Goal: Transaction & Acquisition: Book appointment/travel/reservation

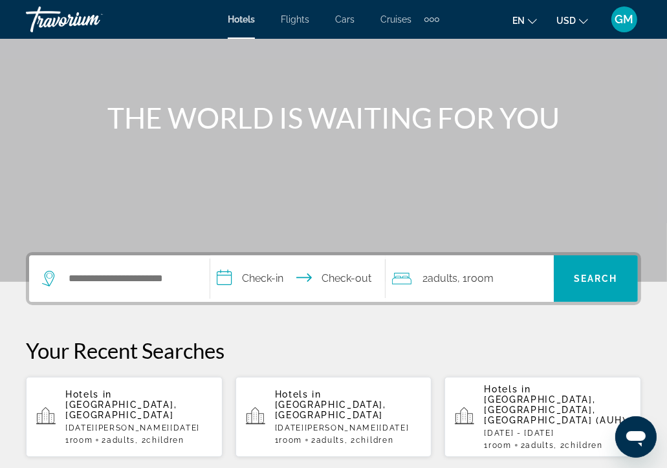
scroll to position [129, 0]
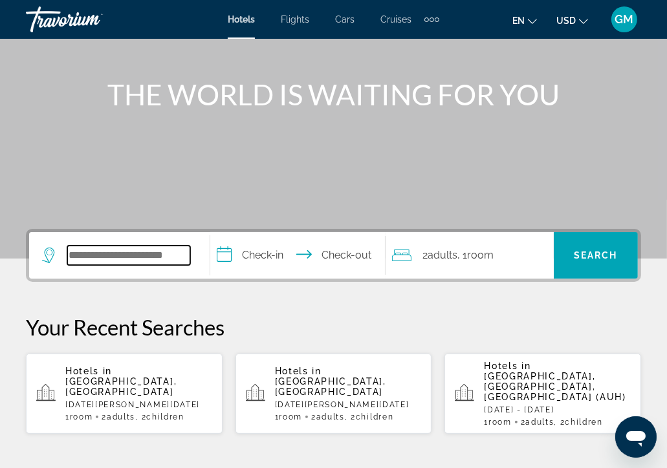
click at [70, 247] on input "Search widget" at bounding box center [128, 255] width 123 height 19
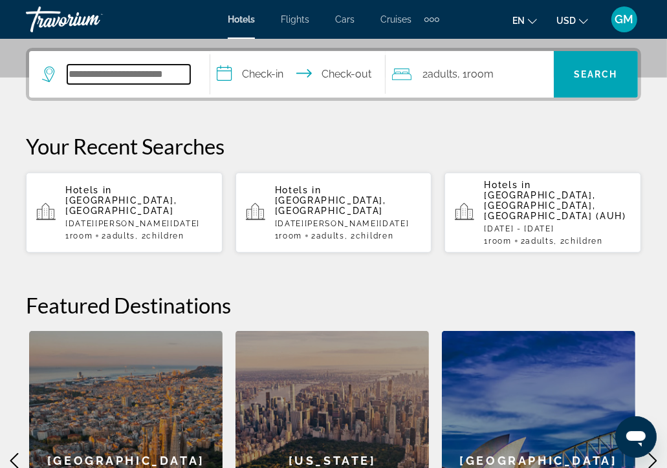
scroll to position [316, 0]
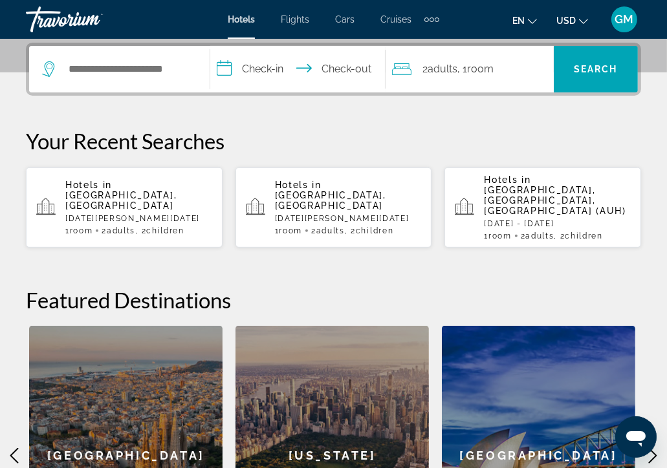
click at [562, 191] on span "[GEOGRAPHIC_DATA], [GEOGRAPHIC_DATA], [GEOGRAPHIC_DATA] (AUH)" at bounding box center [555, 200] width 142 height 31
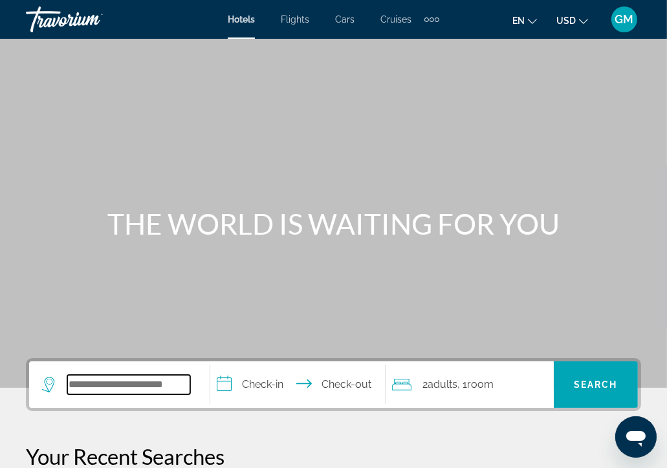
click at [78, 385] on input "Search widget" at bounding box center [128, 384] width 123 height 19
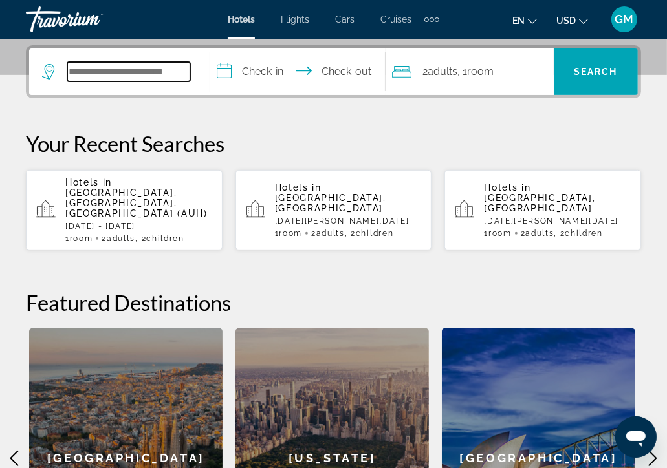
scroll to position [316, 0]
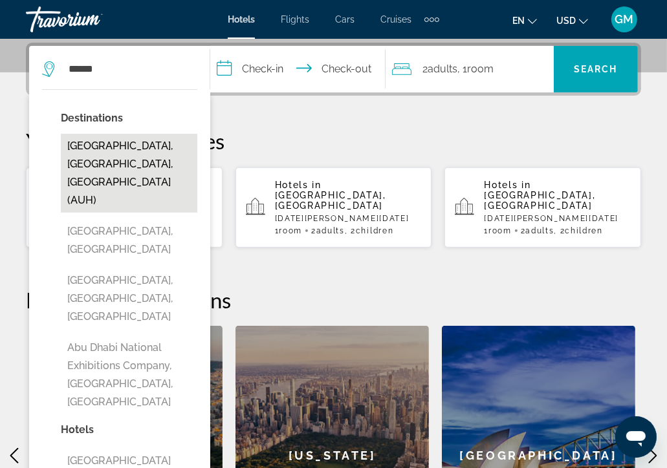
click at [142, 151] on button "[GEOGRAPHIC_DATA], [GEOGRAPHIC_DATA], [GEOGRAPHIC_DATA] (AUH)" at bounding box center [129, 173] width 137 height 79
type input "**********"
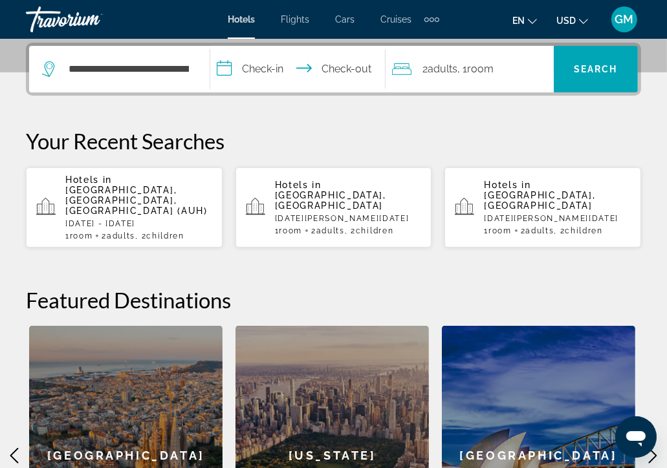
click at [223, 63] on input "**********" at bounding box center [300, 71] width 180 height 50
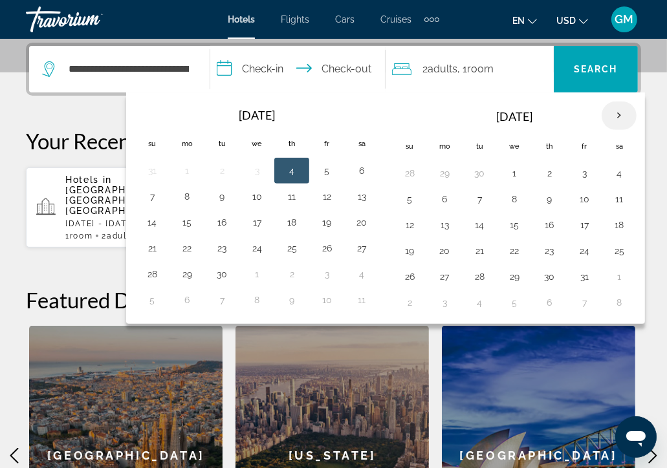
click at [614, 115] on th "Next month" at bounding box center [619, 116] width 35 height 28
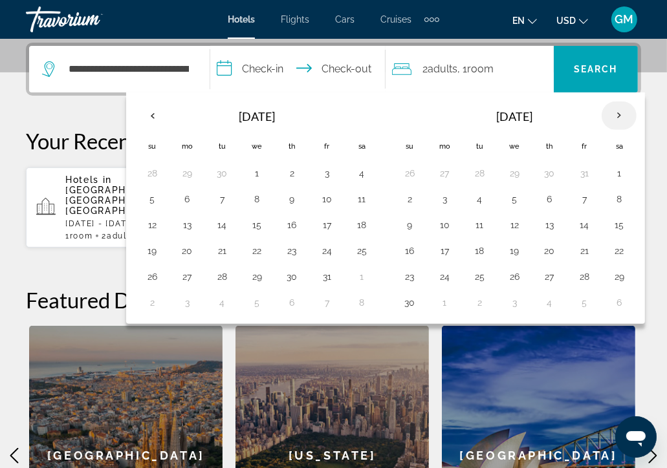
click at [614, 115] on th "Next month" at bounding box center [619, 116] width 35 height 28
click at [404, 198] on button "4" at bounding box center [409, 199] width 21 height 18
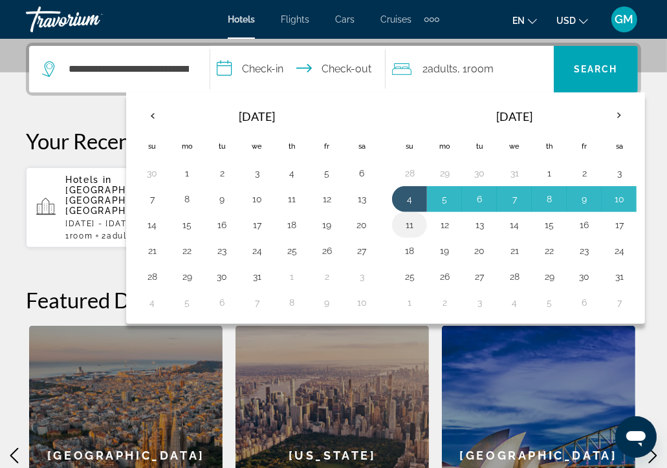
click at [408, 223] on button "11" at bounding box center [409, 225] width 21 height 18
type input "**********"
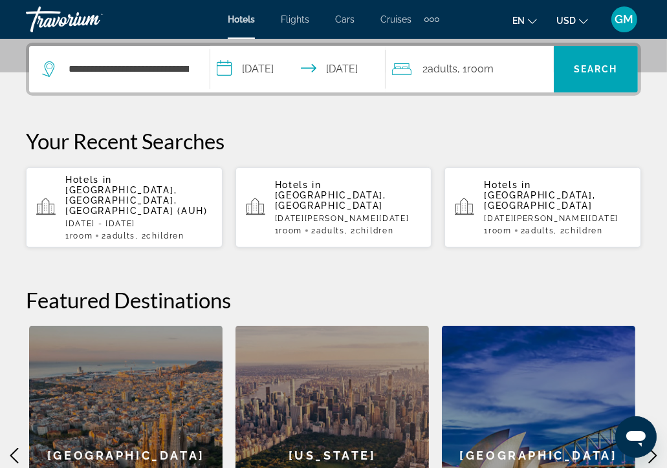
click at [491, 67] on span "Room" at bounding box center [481, 69] width 27 height 12
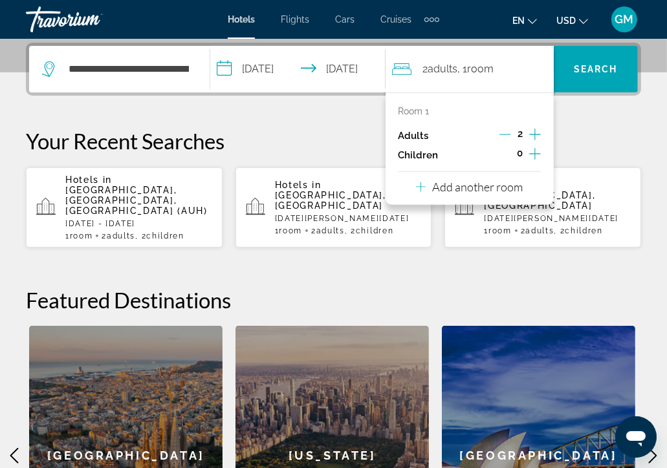
click at [536, 151] on icon "Increment children" at bounding box center [535, 154] width 12 height 16
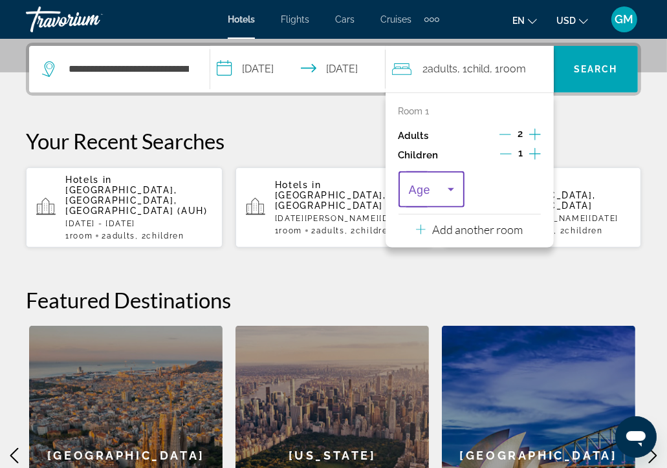
click at [448, 190] on icon "Travelers: 2 adults, 1 child" at bounding box center [451, 190] width 16 height 16
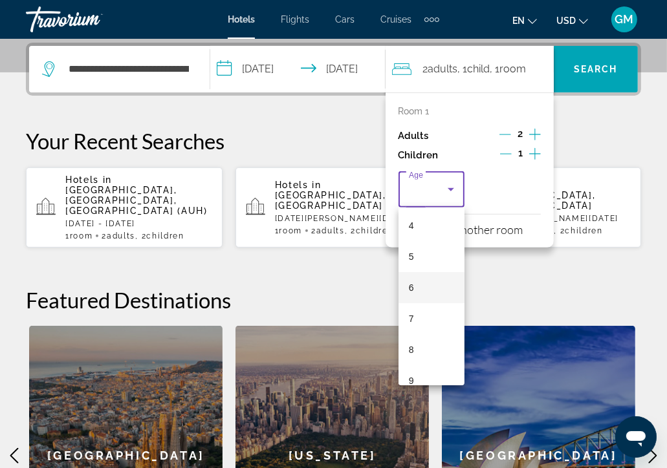
scroll to position [129, 0]
click at [413, 314] on span "7" at bounding box center [411, 317] width 5 height 16
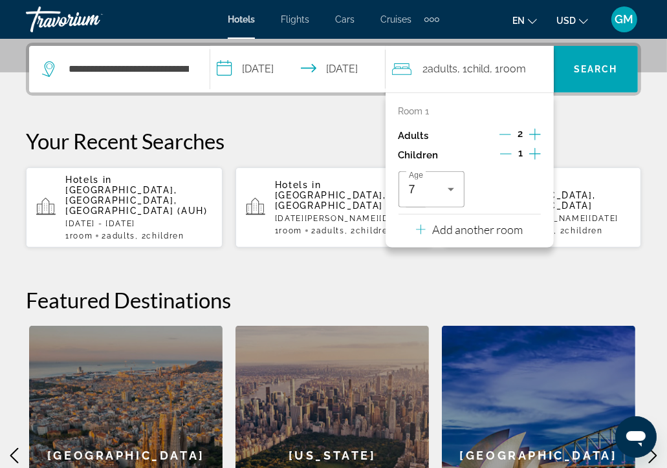
click at [532, 151] on icon "Increment children" at bounding box center [535, 154] width 12 height 16
click at [527, 186] on icon "Travelers: 2 adults, 2 children" at bounding box center [528, 190] width 16 height 16
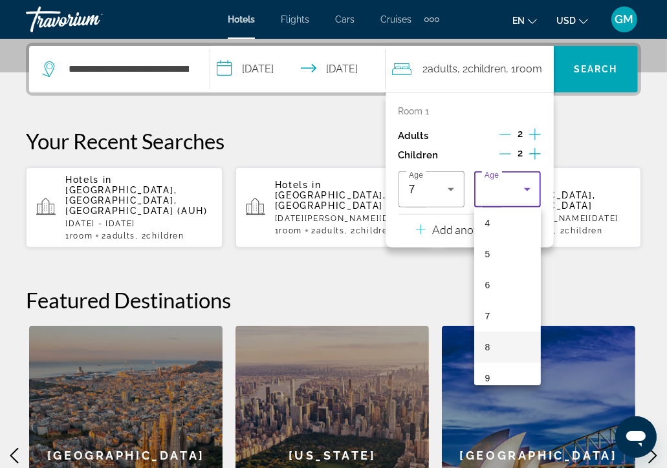
click at [483, 349] on mat-option "8" at bounding box center [507, 347] width 67 height 31
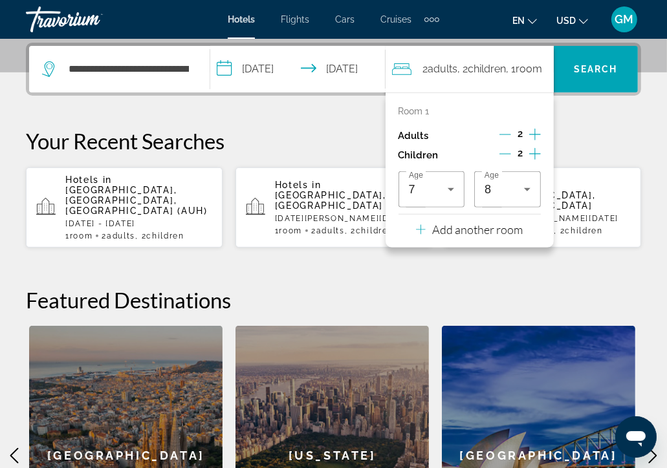
click at [587, 126] on div "**********" at bounding box center [333, 314] width 667 height 543
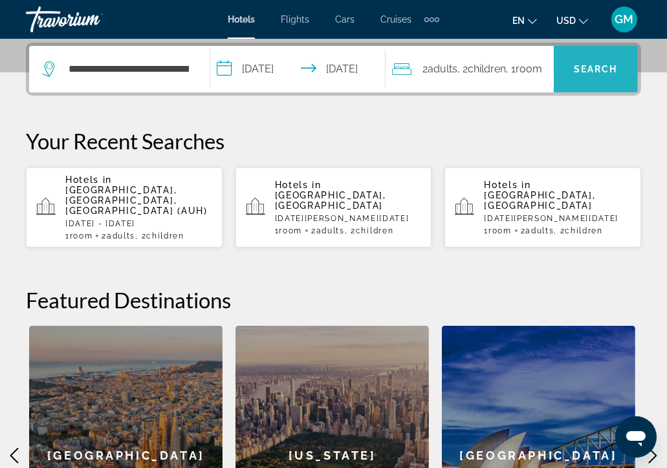
click at [598, 59] on span "Search widget" at bounding box center [596, 69] width 84 height 31
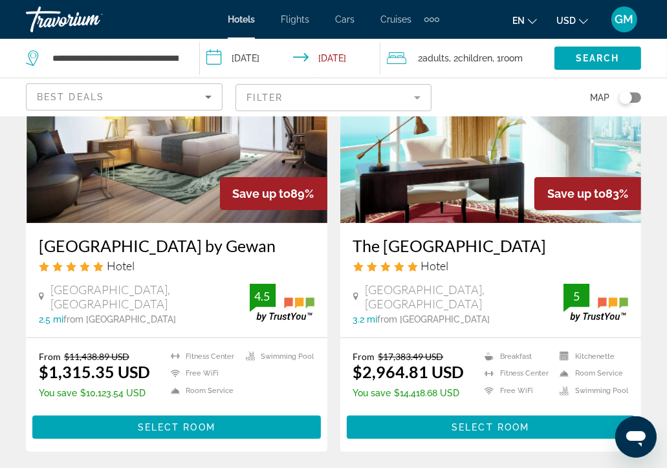
scroll to position [259, 0]
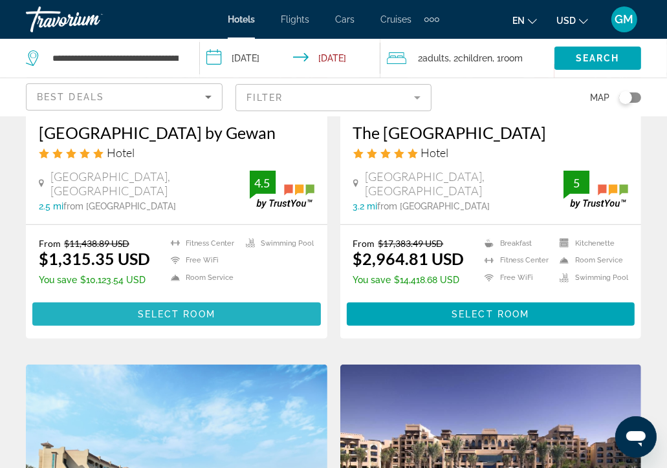
click at [184, 309] on span "Select Room" at bounding box center [177, 314] width 78 height 10
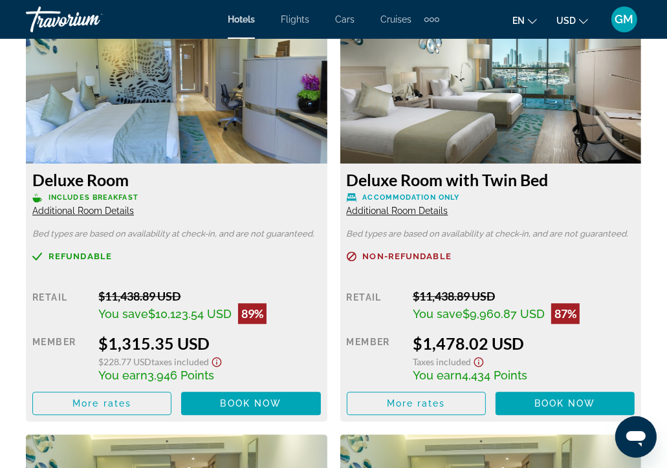
scroll to position [2264, 0]
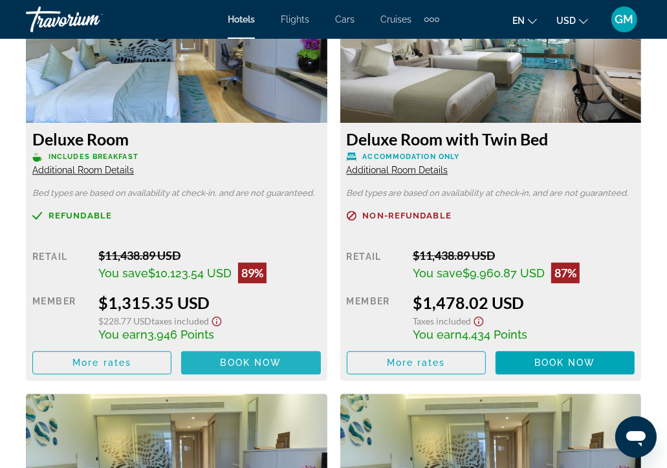
click at [266, 364] on span "Book now" at bounding box center [250, 363] width 61 height 10
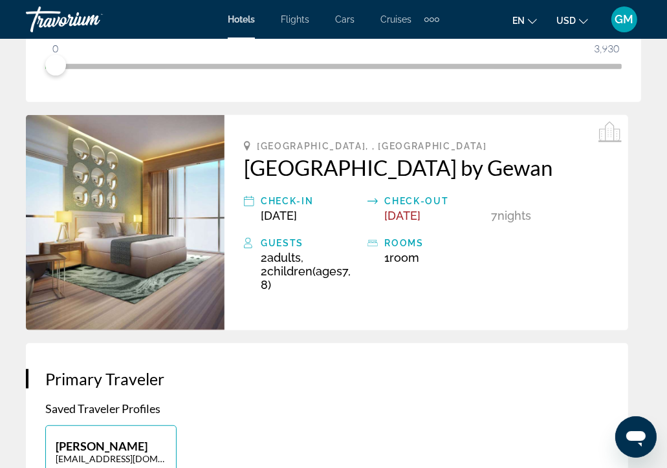
scroll to position [259, 0]
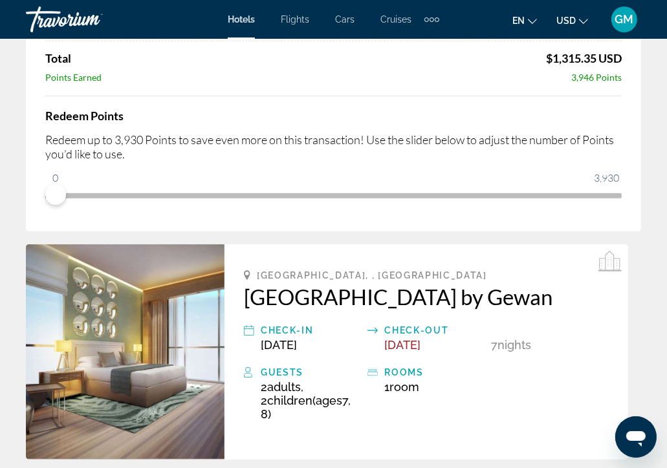
drag, startPoint x: 239, startPoint y: 294, endPoint x: 646, endPoint y: 291, distance: 406.3
copy h2 "[GEOGRAPHIC_DATA] by Gewan"
